Goal: Task Accomplishment & Management: Use online tool/utility

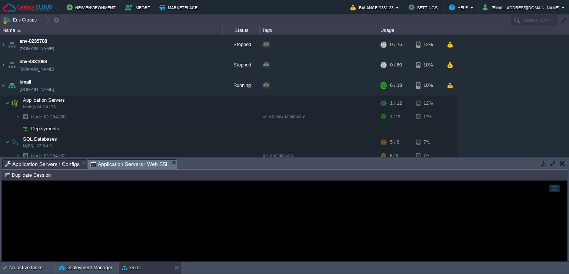
click at [50, 164] on span "Application Servers : Configs" at bounding box center [42, 163] width 75 height 9
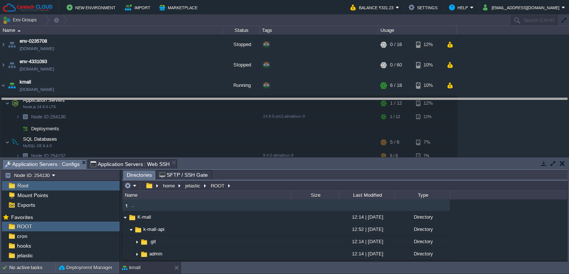
drag, startPoint x: 255, startPoint y: 164, endPoint x: 265, endPoint y: 105, distance: 60.2
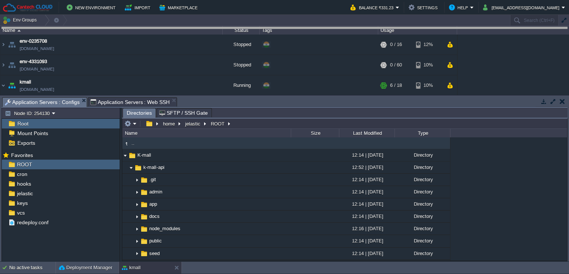
drag, startPoint x: 233, startPoint y: 98, endPoint x: 236, endPoint y: 92, distance: 7.0
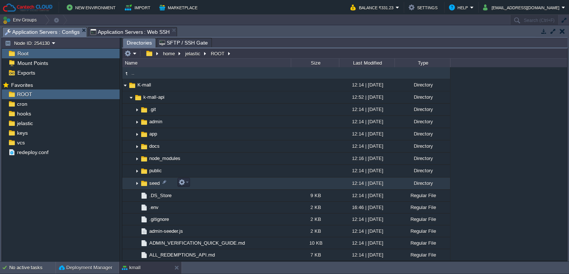
click at [137, 183] on img at bounding box center [137, 183] width 6 height 11
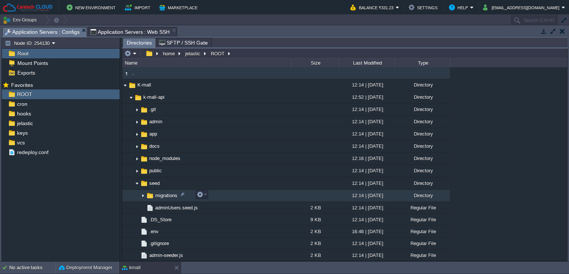
click at [142, 193] on img at bounding box center [143, 195] width 6 height 11
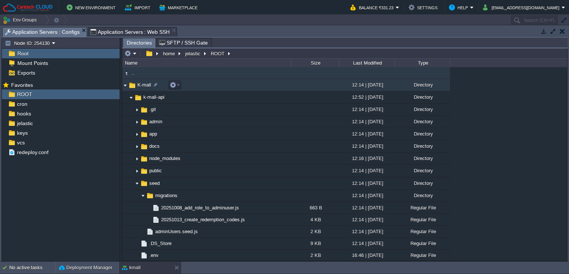
click at [125, 85] on img at bounding box center [125, 84] width 6 height 11
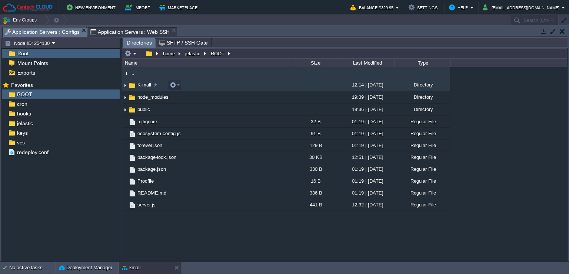
click at [126, 85] on img at bounding box center [125, 84] width 6 height 11
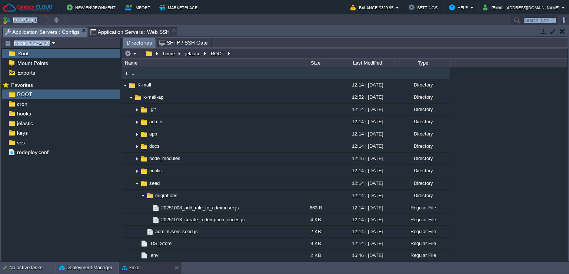
drag, startPoint x: 239, startPoint y: 20, endPoint x: 245, endPoint y: 49, distance: 29.9
click at [245, 49] on div "Env Groups Search (Ctrl+F) auto-gen Name Status Tags Usage env-0235708 [DOMAIN_…" at bounding box center [284, 138] width 569 height 247
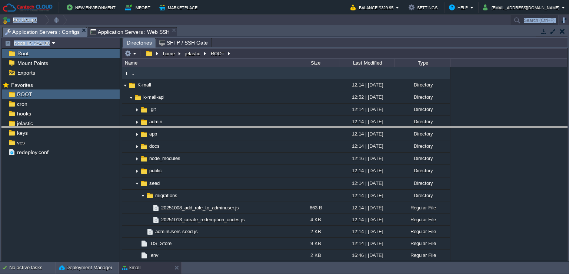
drag, startPoint x: 242, startPoint y: 30, endPoint x: 253, endPoint y: 132, distance: 102.5
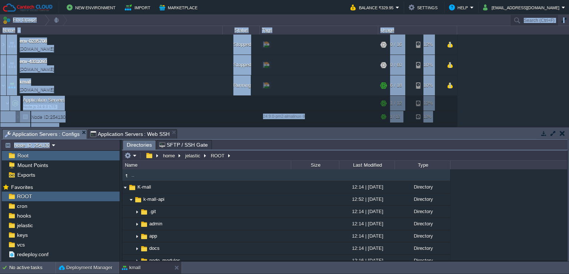
click at [487, 82] on div "env-0235708 [DOMAIN_NAME] Stopped + Add to Env Group RAM 0% CPU 0% 0 / 16 12% e…" at bounding box center [284, 80] width 569 height 92
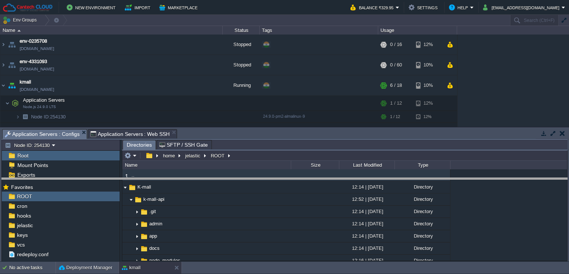
drag, startPoint x: 320, startPoint y: 134, endPoint x: 507, endPoint y: 178, distance: 192.3
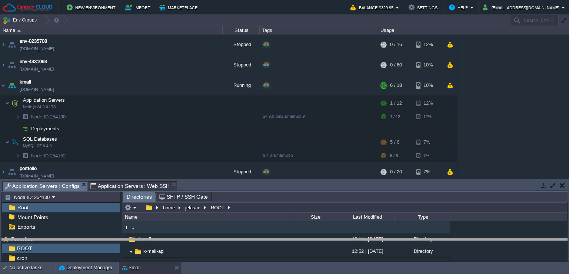
drag, startPoint x: 513, startPoint y: 188, endPoint x: 513, endPoint y: 197, distance: 8.5
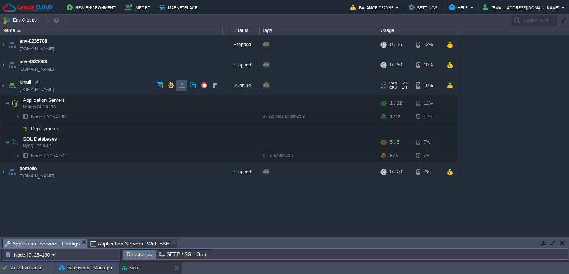
click at [179, 86] on button "button" at bounding box center [182, 85] width 7 height 7
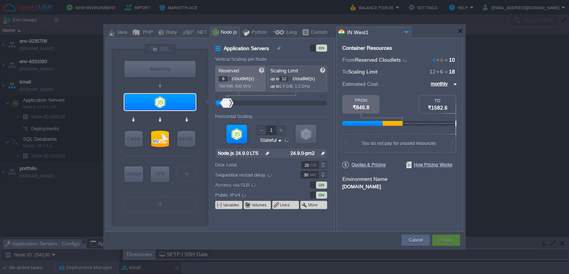
type input "NGINX 1.28.0"
click at [165, 69] on div "Balancing" at bounding box center [160, 69] width 71 height 16
type input "Load Balancer"
type input "1"
type input "4"
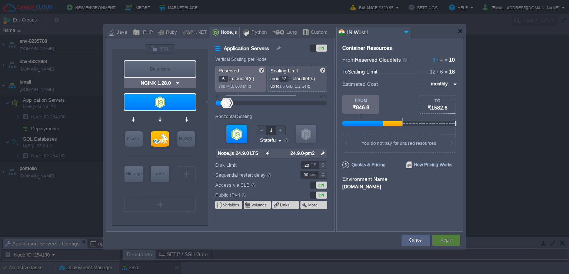
type input "NGINX 1.28.0"
type input "1.28.0-almalin..."
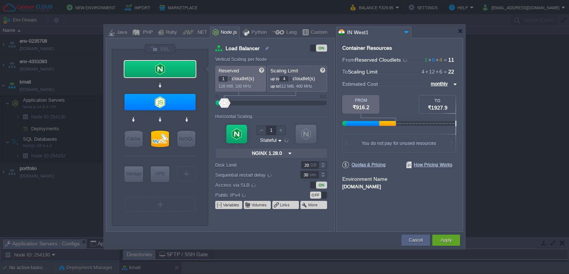
type input "NGINX 1.28.0"
click at [154, 47] on div at bounding box center [160, 49] width 31 height 10
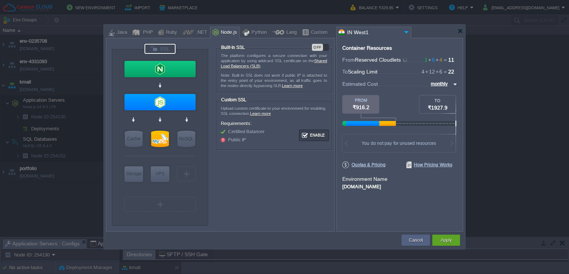
click at [315, 47] on div "OFF" at bounding box center [317, 47] width 11 height 7
click at [445, 238] on button "Apply" at bounding box center [446, 239] width 11 height 7
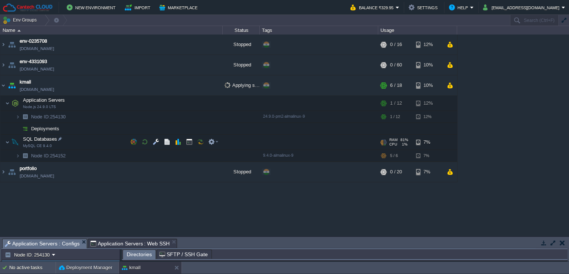
click at [550, 243] on button "button" at bounding box center [553, 242] width 7 height 7
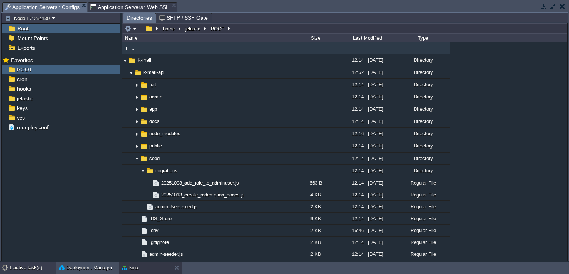
click at [29, 264] on div "1 active task(s)" at bounding box center [32, 267] width 46 height 12
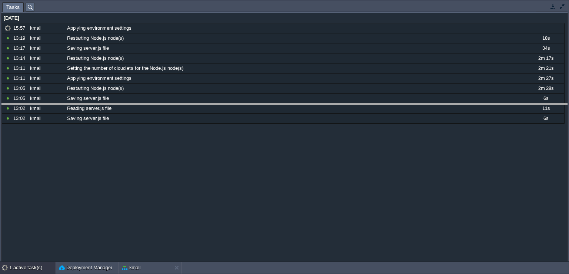
drag, startPoint x: 213, startPoint y: 6, endPoint x: 195, endPoint y: 107, distance: 102.4
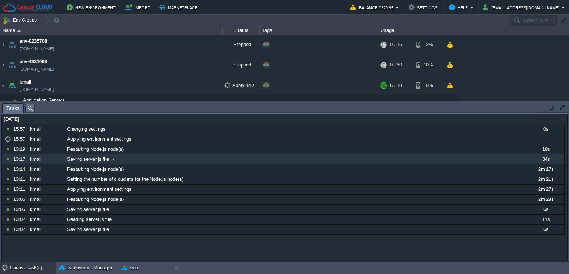
scroll to position [18, 0]
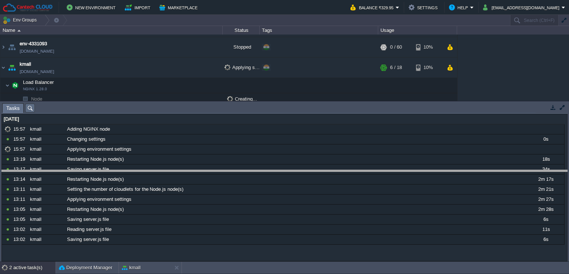
drag, startPoint x: 194, startPoint y: 107, endPoint x: 202, endPoint y: 189, distance: 82.3
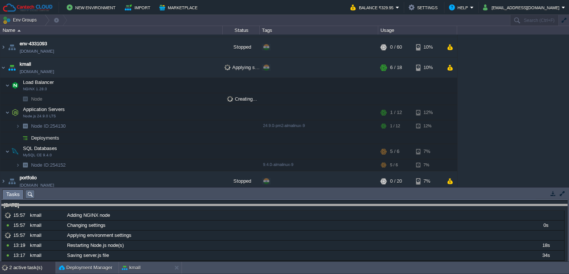
drag, startPoint x: 99, startPoint y: 192, endPoint x: 106, endPoint y: 216, distance: 25.3
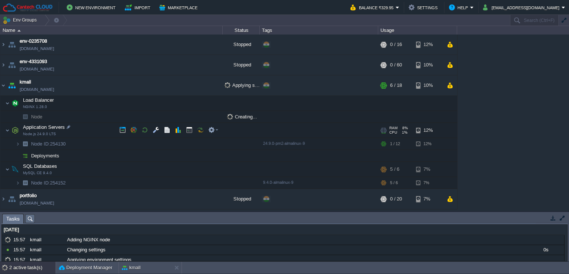
scroll to position [0, 0]
click at [187, 130] on button "button" at bounding box center [189, 129] width 7 height 7
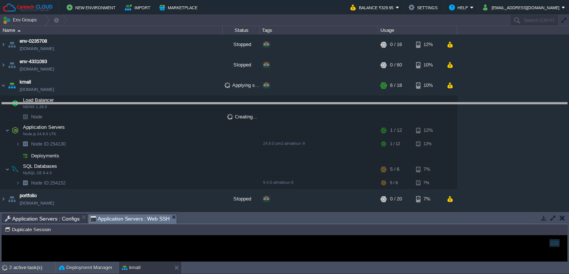
drag, startPoint x: 215, startPoint y: 215, endPoint x: 230, endPoint y: 103, distance: 113.4
click at [230, 103] on body "New Environment Import Marketplace Bonus ₹0.00 Upgrade Account Balance ₹329.95 …" at bounding box center [284, 137] width 569 height 274
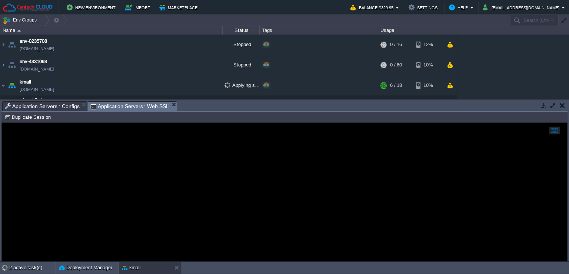
click at [136, 172] on div at bounding box center [285, 192] width 566 height 138
click at [207, 147] on div at bounding box center [285, 192] width 566 height 138
click at [294, 158] on div at bounding box center [285, 192] width 566 height 138
click at [166, 148] on div at bounding box center [285, 192] width 566 height 138
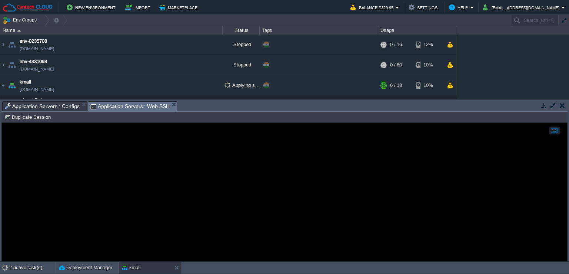
click at [553, 105] on button "button" at bounding box center [553, 105] width 7 height 7
click at [554, 105] on button "button" at bounding box center [553, 105] width 7 height 7
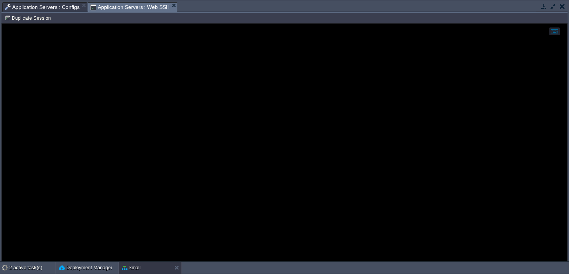
click at [211, 104] on div at bounding box center [285, 142] width 566 height 237
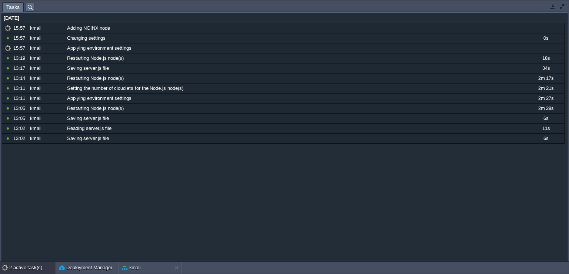
click at [564, 8] on button "button" at bounding box center [562, 6] width 7 height 7
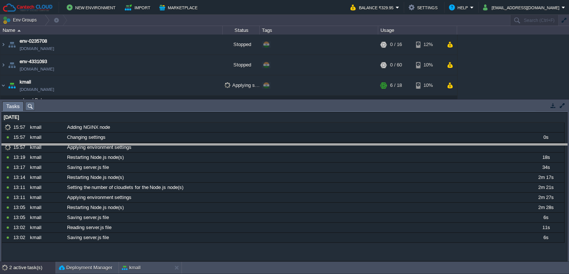
drag, startPoint x: 169, startPoint y: 109, endPoint x: 169, endPoint y: 116, distance: 6.7
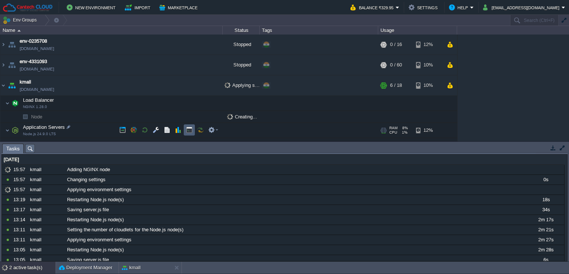
click at [186, 128] on button "button" at bounding box center [189, 129] width 7 height 7
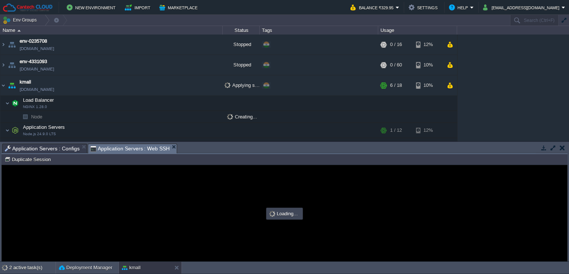
click at [550, 147] on button "button" at bounding box center [553, 147] width 7 height 7
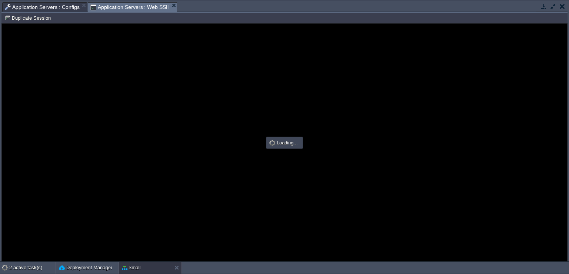
type input "#000000"
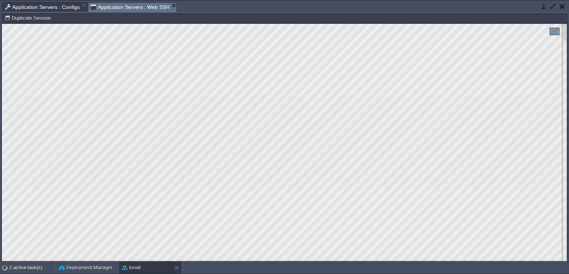
click at [49, 5] on span "Application Servers : Configs" at bounding box center [42, 7] width 75 height 9
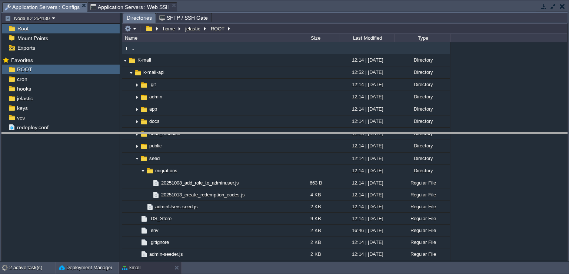
drag, startPoint x: 235, startPoint y: 6, endPoint x: 241, endPoint y: 136, distance: 129.9
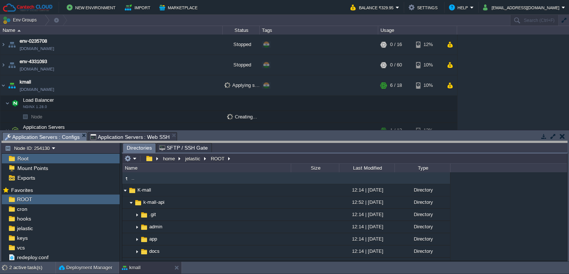
drag, startPoint x: 241, startPoint y: 136, endPoint x: 244, endPoint y: 187, distance: 51.6
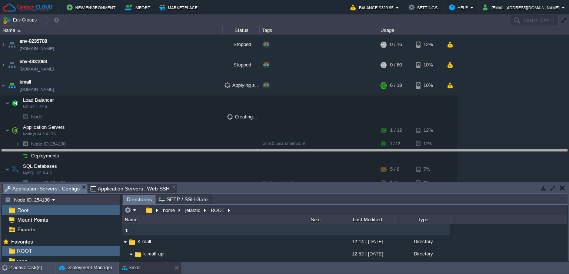
drag, startPoint x: 244, startPoint y: 187, endPoint x: 247, endPoint y: 151, distance: 36.5
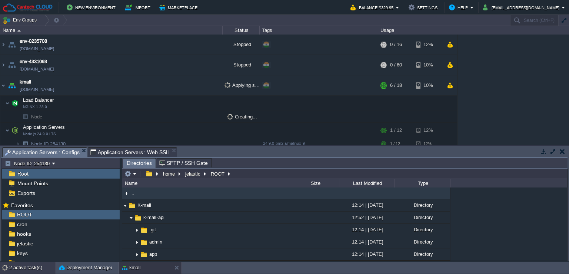
click at [27, 265] on div "2 active task(s)" at bounding box center [32, 267] width 46 height 12
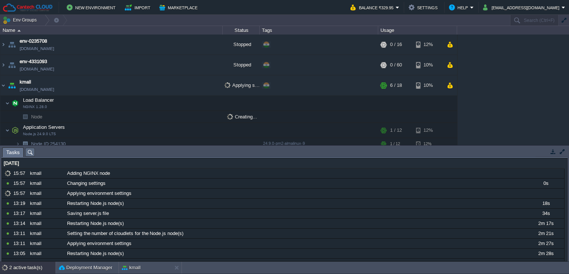
click at [562, 152] on button "button" at bounding box center [562, 151] width 7 height 7
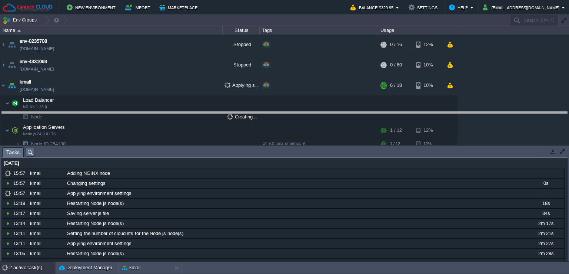
drag, startPoint x: 166, startPoint y: 149, endPoint x: 169, endPoint y: 103, distance: 46.0
click at [169, 103] on body "New Environment Import Marketplace Bonus ₹0.00 Upgrade Account Balance ₹329.95 …" at bounding box center [284, 137] width 569 height 274
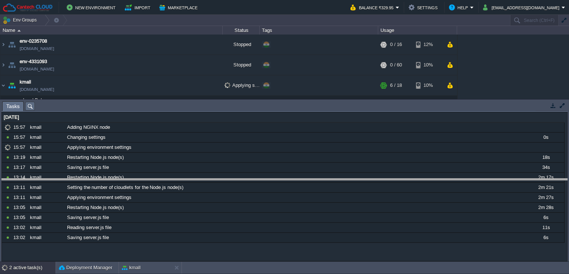
drag, startPoint x: 188, startPoint y: 105, endPoint x: 189, endPoint y: 181, distance: 75.6
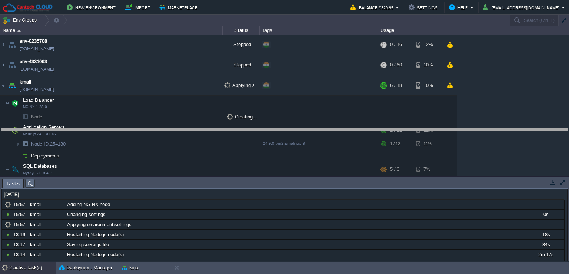
drag, startPoint x: 157, startPoint y: 181, endPoint x: 161, endPoint y: 131, distance: 49.8
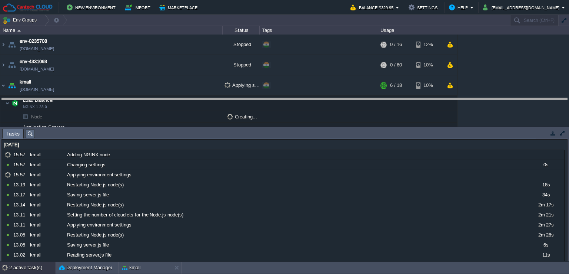
drag, startPoint x: 161, startPoint y: 131, endPoint x: 162, endPoint y: 100, distance: 30.8
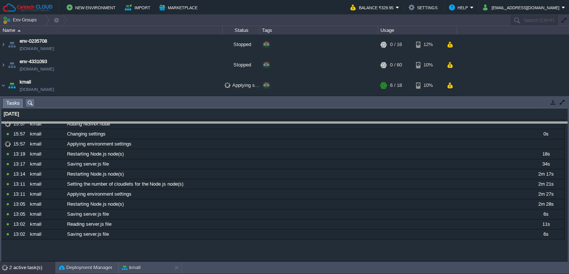
drag, startPoint x: 183, startPoint y: 103, endPoint x: 187, endPoint y: 135, distance: 32.1
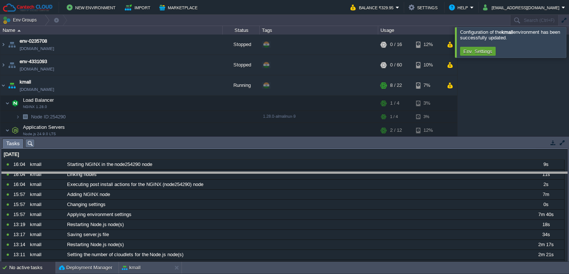
drag, startPoint x: 279, startPoint y: 140, endPoint x: 279, endPoint y: 146, distance: 5.9
click at [276, 173] on body "New Environment Import Marketplace Bonus ₹0.00 Upgrade Account Balance ₹329.95 …" at bounding box center [284, 137] width 569 height 274
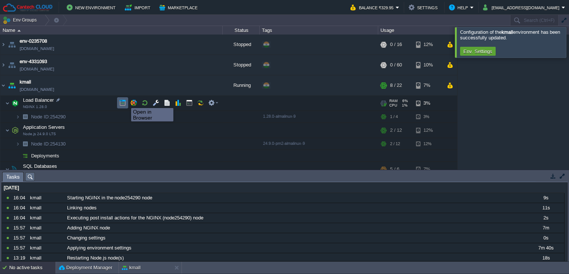
click at [126, 101] on button "button" at bounding box center [122, 102] width 7 height 7
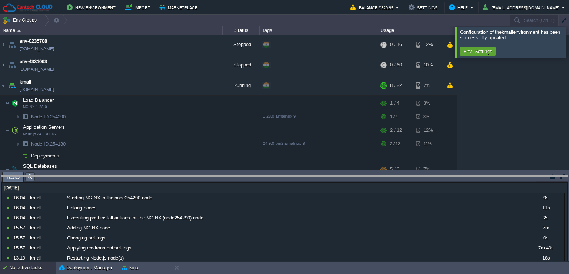
drag, startPoint x: 112, startPoint y: 175, endPoint x: 114, endPoint y: 204, distance: 29.3
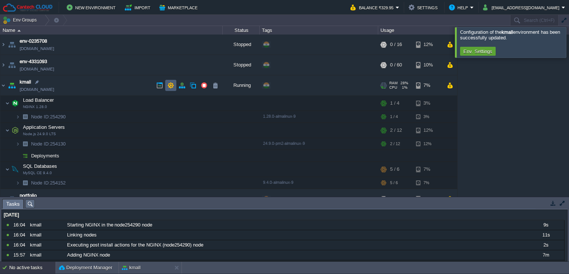
click at [172, 86] on button "button" at bounding box center [171, 85] width 7 height 7
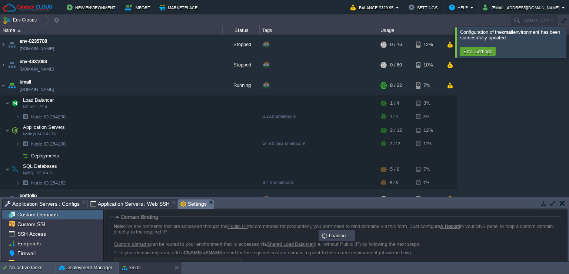
scroll to position [49, 0]
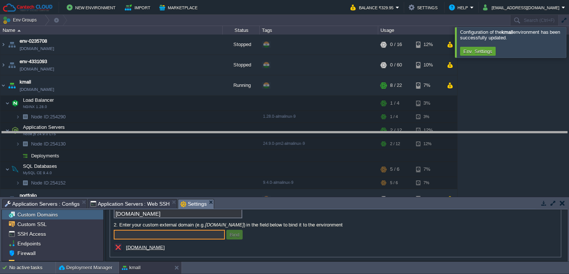
drag, startPoint x: 281, startPoint y: 206, endPoint x: 227, endPoint y: 156, distance: 74.8
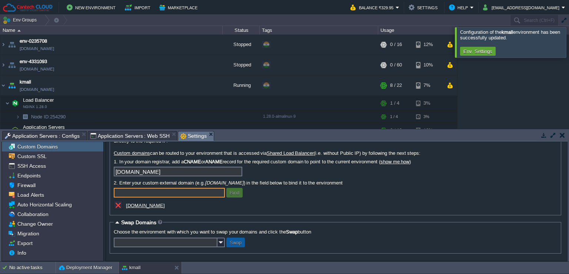
scroll to position [24, 0]
drag, startPoint x: 176, startPoint y: 204, endPoint x: 137, endPoint y: 205, distance: 38.6
click at [137, 205] on div "[DOMAIN_NAME]" at bounding box center [188, 206] width 148 height 10
click at [178, 206] on div "[DOMAIN_NAME]" at bounding box center [188, 206] width 148 height 10
click at [177, 206] on div "[DOMAIN_NAME]" at bounding box center [188, 206] width 148 height 10
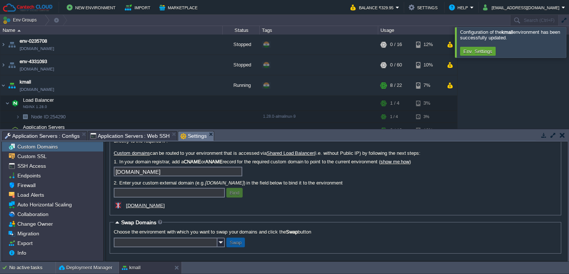
click at [177, 206] on div "[DOMAIN_NAME]" at bounding box center [188, 206] width 148 height 10
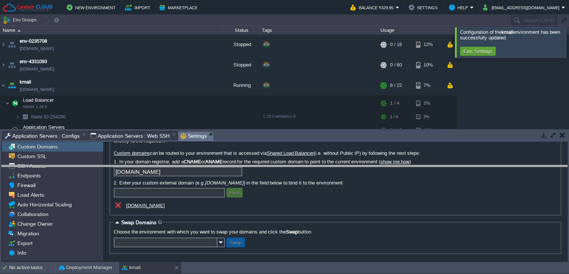
drag, startPoint x: 244, startPoint y: 135, endPoint x: 250, endPoint y: 169, distance: 34.6
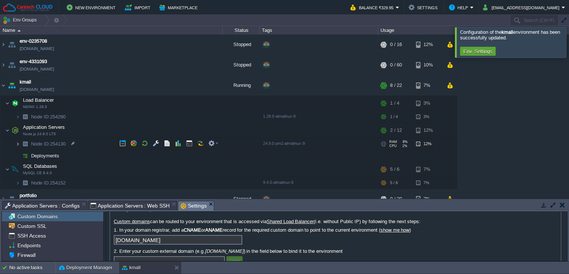
click at [18, 144] on img at bounding box center [18, 143] width 4 height 11
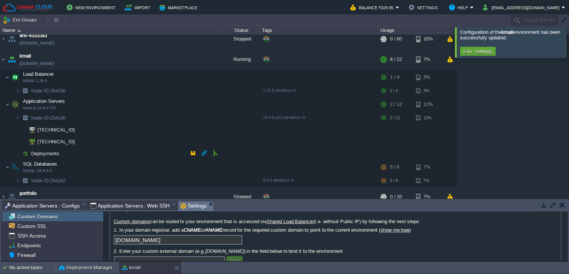
scroll to position [33, 0]
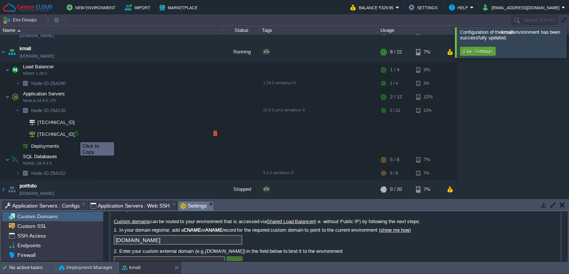
click at [75, 135] on div at bounding box center [76, 133] width 7 height 7
click at [17, 83] on img at bounding box center [18, 82] width 4 height 11
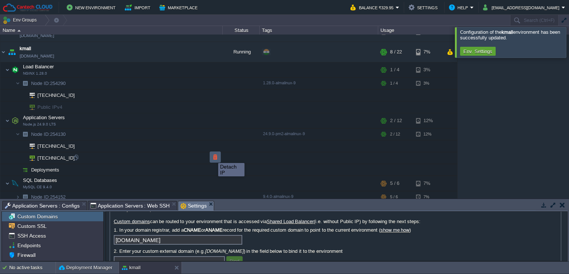
click at [215, 156] on button "button" at bounding box center [215, 156] width 7 height 7
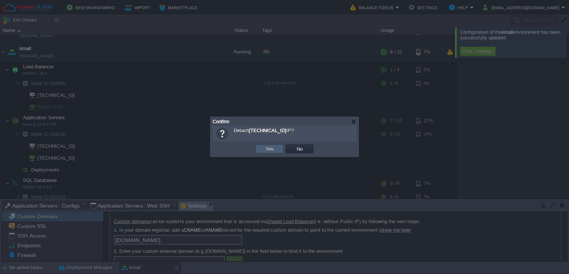
click at [262, 149] on td "Yes" at bounding box center [270, 148] width 28 height 9
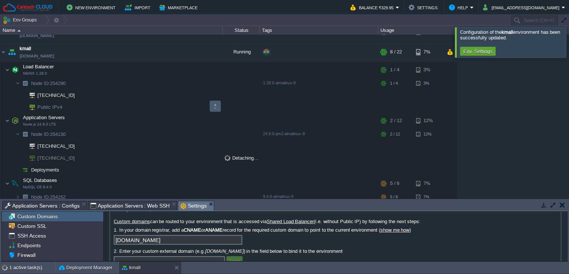
click at [214, 107] on button "button" at bounding box center [215, 106] width 7 height 7
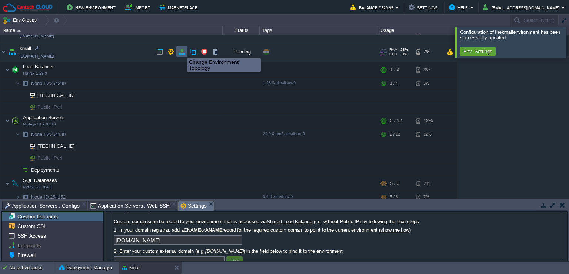
click at [182, 52] on button "button" at bounding box center [182, 51] width 7 height 7
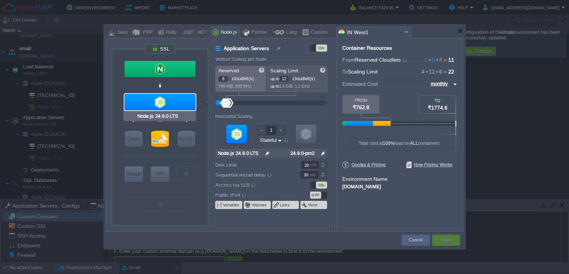
type input "NGINX 1.28.0"
click at [161, 46] on div at bounding box center [160, 49] width 31 height 10
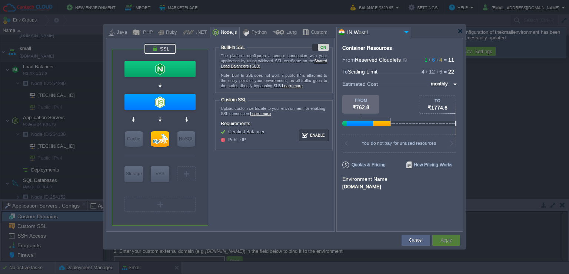
click at [320, 45] on div "ON" at bounding box center [323, 47] width 11 height 7
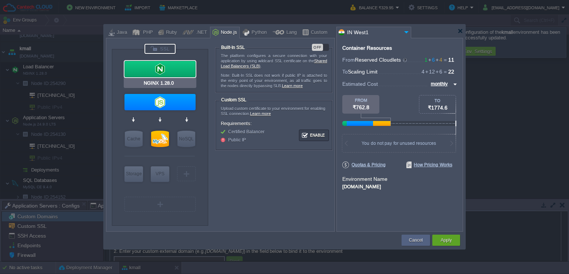
click at [172, 73] on div at bounding box center [160, 69] width 71 height 16
type input "Load Balancer"
type input "1"
type input "4"
type input "NGINX 1.28.0"
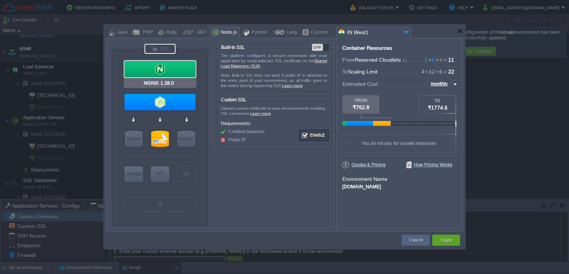
type input "null"
type input "1.28.0-almalin..."
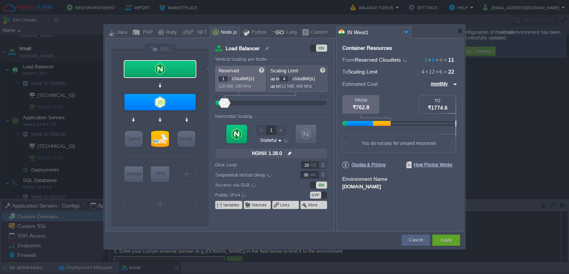
click at [314, 193] on div "OFF" at bounding box center [315, 194] width 11 height 7
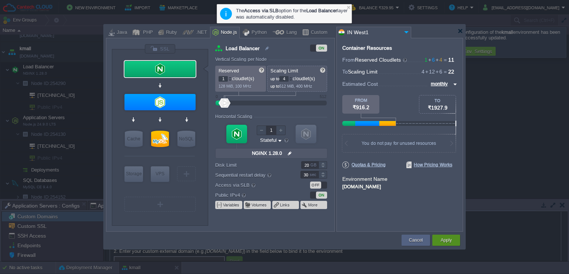
click at [445, 239] on button "Apply" at bounding box center [446, 239] width 11 height 7
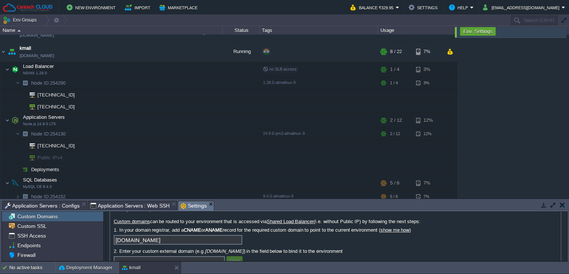
scroll to position [0, 0]
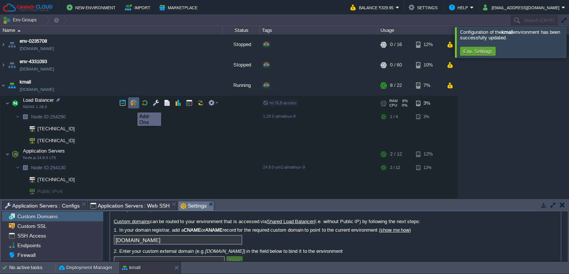
click at [133, 103] on button "button" at bounding box center [133, 102] width 7 height 7
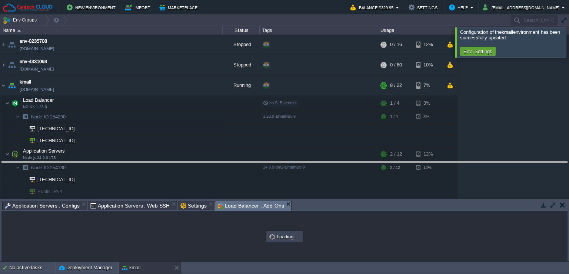
drag, startPoint x: 351, startPoint y: 205, endPoint x: 358, endPoint y: 138, distance: 67.8
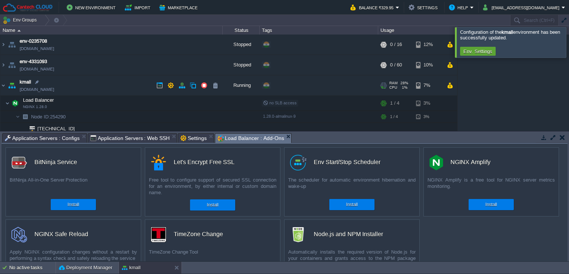
click at [54, 89] on link "[DOMAIN_NAME]" at bounding box center [37, 89] width 34 height 7
click at [209, 202] on button "Install" at bounding box center [212, 204] width 11 height 7
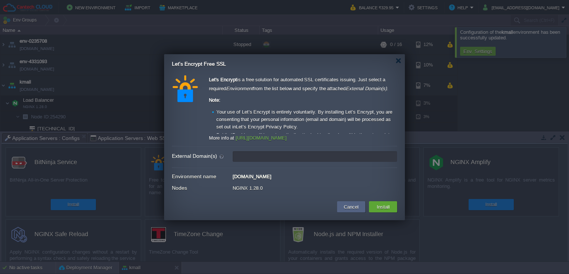
click at [274, 157] on input "External Domain(s)" at bounding box center [315, 156] width 165 height 11
click at [246, 154] on input "External Domain(s)" at bounding box center [315, 156] width 165 height 11
type input "leave blank to get a test certificate for this environment domain"
click at [400, 60] on div at bounding box center [399, 61] width 6 height 6
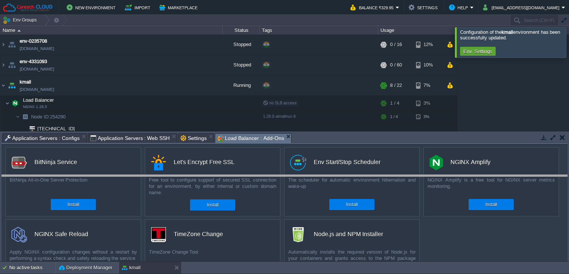
drag, startPoint x: 334, startPoint y: 140, endPoint x: 334, endPoint y: 145, distance: 5.6
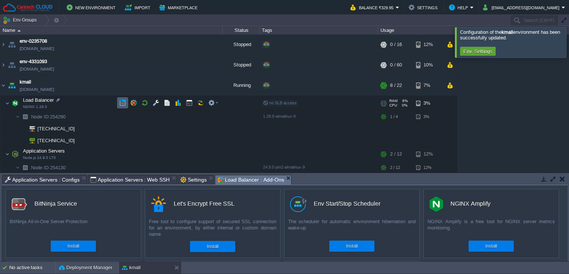
click at [121, 102] on button "button" at bounding box center [122, 102] width 7 height 7
drag, startPoint x: 561, startPoint y: 179, endPoint x: 544, endPoint y: 63, distance: 117.3
click at [561, 179] on button "button" at bounding box center [562, 178] width 5 height 7
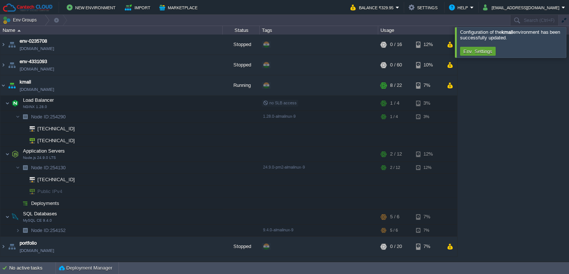
click at [569, 44] on div at bounding box center [578, 42] width 0 height 30
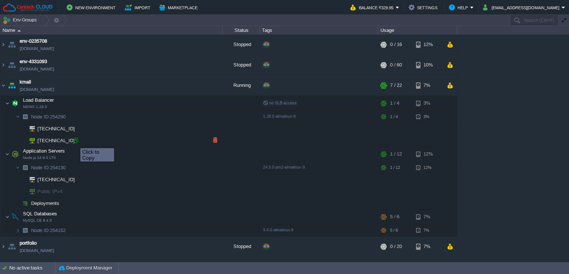
click at [75, 141] on div at bounding box center [76, 140] width 7 height 7
type input "[TECHNICAL_ID]"
